Goal: Go to known website: Access a specific website the user already knows

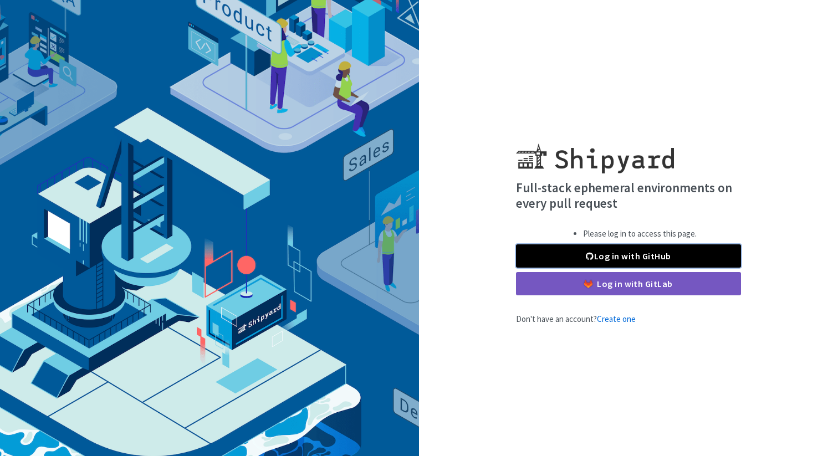
click at [638, 250] on link "Log in with GitHub" at bounding box center [628, 255] width 225 height 23
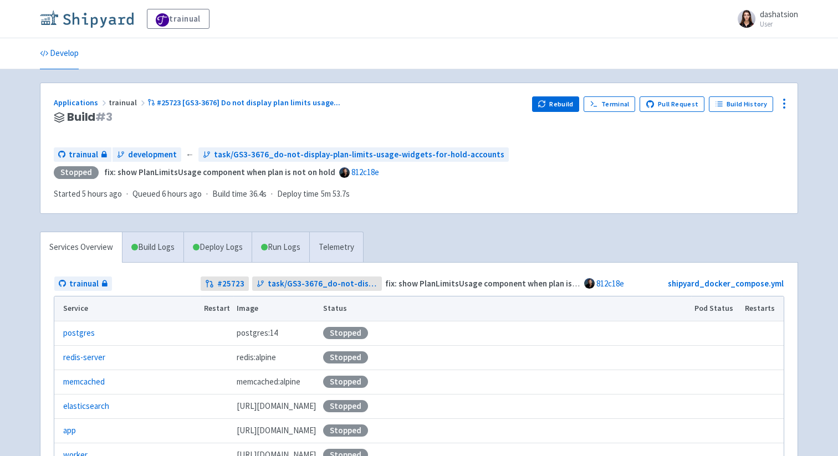
click at [107, 10] on img at bounding box center [87, 19] width 94 height 18
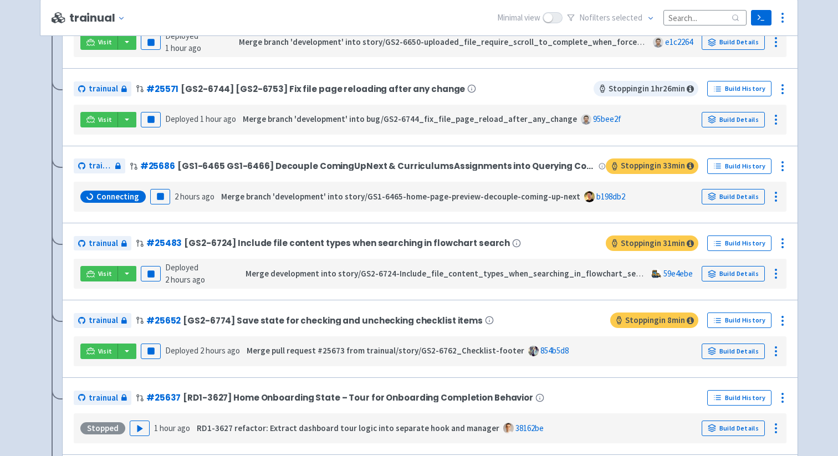
scroll to position [616, 0]
